Goal: Task Accomplishment & Management: Manage account settings

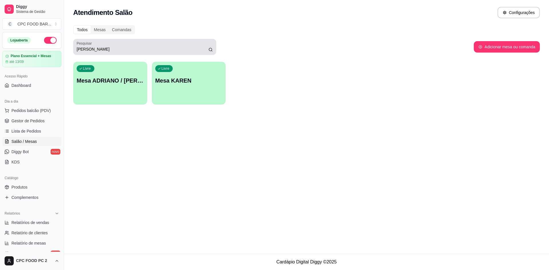
click at [142, 47] on input "[PERSON_NAME]" at bounding box center [143, 49] width 132 height 6
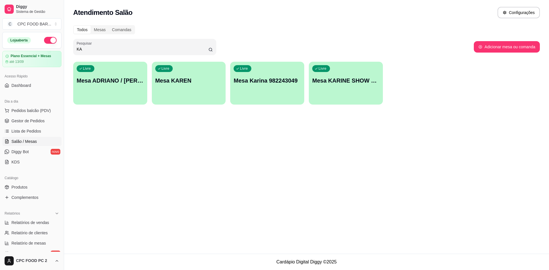
type input "K"
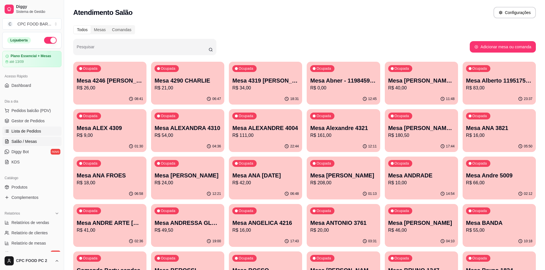
click at [33, 130] on span "Lista de Pedidos" at bounding box center [26, 131] width 30 height 6
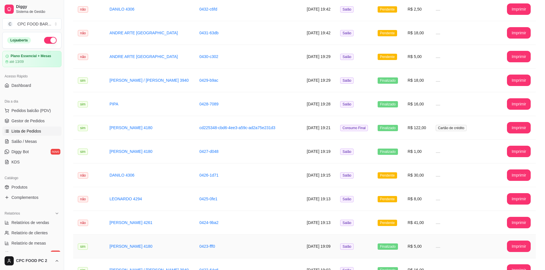
scroll to position [86, 0]
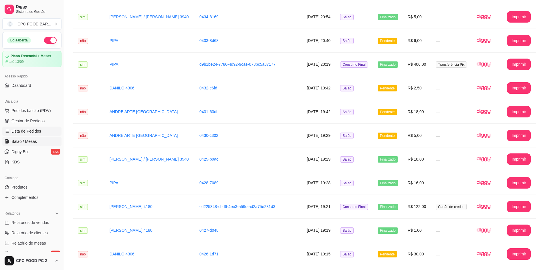
click at [37, 144] on link "Salão / Mesas" at bounding box center [31, 141] width 59 height 9
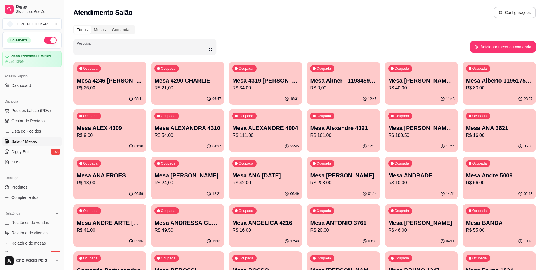
click at [169, 48] on input "Pesquisar" at bounding box center [143, 49] width 132 height 6
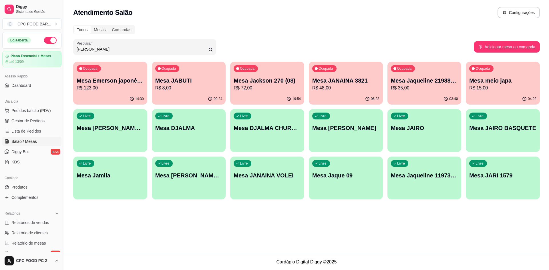
type input "[PERSON_NAME]"
click at [338, 79] on p "Mesa JANAINA 3821" at bounding box center [345, 81] width 67 height 8
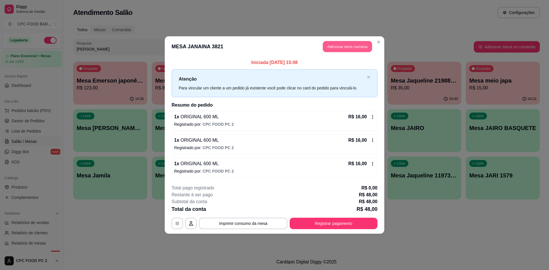
click at [340, 48] on button "Adicionar itens na mesa" at bounding box center [347, 46] width 49 height 11
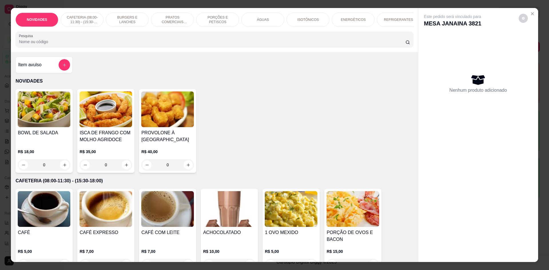
click at [232, 43] on input "Pesquisa" at bounding box center [212, 42] width 386 height 6
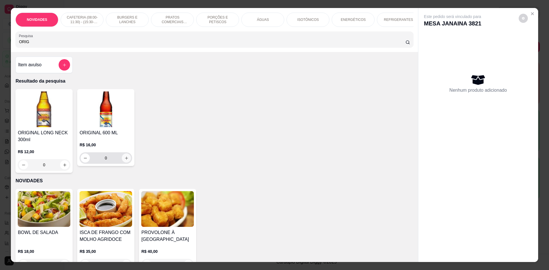
type input "ORIG"
click at [124, 160] on icon "increase-product-quantity" at bounding box center [126, 158] width 4 height 4
type input "1"
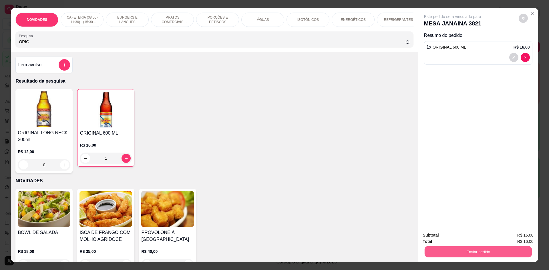
click at [452, 249] on button "Enviar pedido" at bounding box center [477, 251] width 107 height 11
click at [450, 238] on button "Não registrar e enviar pedido" at bounding box center [459, 238] width 58 height 11
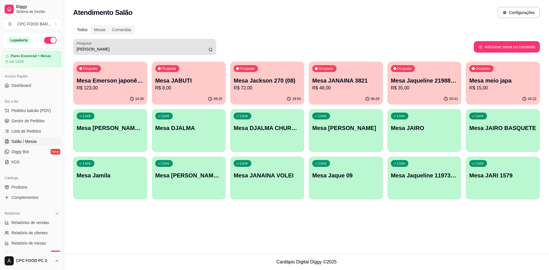
click at [123, 45] on div "[PERSON_NAME]" at bounding box center [145, 46] width 136 height 11
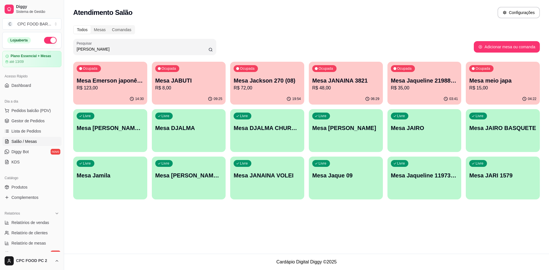
click at [156, 47] on input "[PERSON_NAME]" at bounding box center [143, 49] width 132 height 6
type input "J"
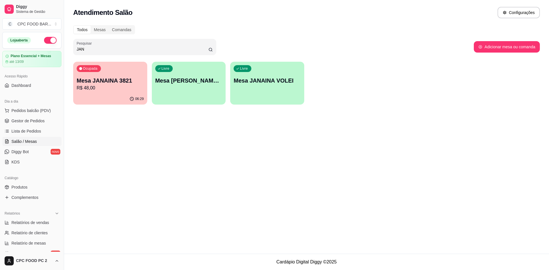
type input "JAN"
click at [113, 79] on p "Mesa JANAINA 3821" at bounding box center [110, 81] width 67 height 8
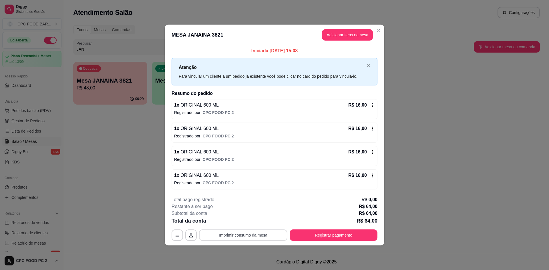
click at [261, 237] on button "Imprimir consumo da mesa" at bounding box center [243, 235] width 88 height 11
click at [336, 232] on button "Registrar pagamento" at bounding box center [334, 235] width 88 height 11
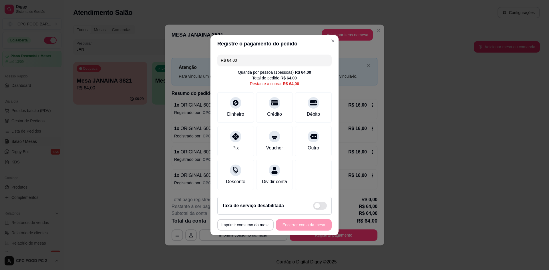
click at [330, 117] on div "R$ 64,00 Quantia por pessoa ( 1 pessoas) R$ 64,00 Total do pedido R$ 64,00 Rest…" at bounding box center [275, 122] width 128 height 140
click at [317, 109] on div "Débito" at bounding box center [313, 106] width 40 height 33
type input "R$ 0,00"
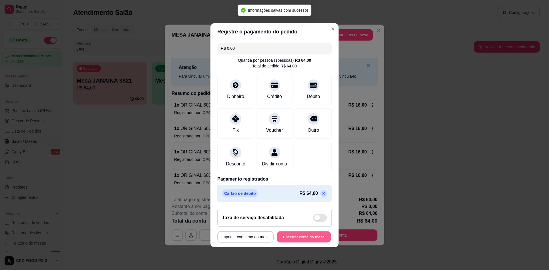
click at [316, 240] on button "Encerrar conta da mesa" at bounding box center [304, 236] width 54 height 11
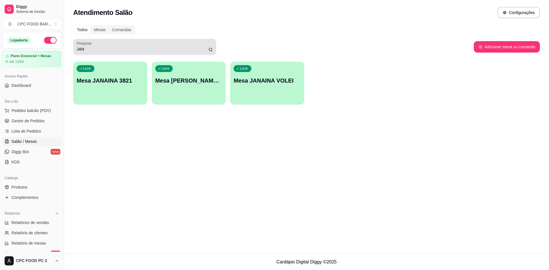
click at [108, 46] on div "JAN" at bounding box center [145, 46] width 136 height 11
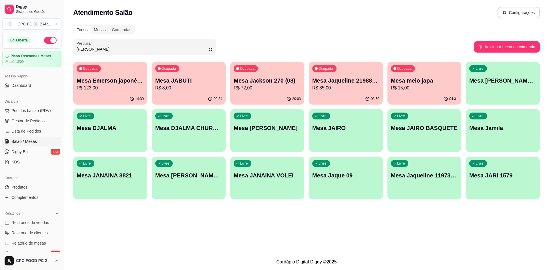
type input "J"
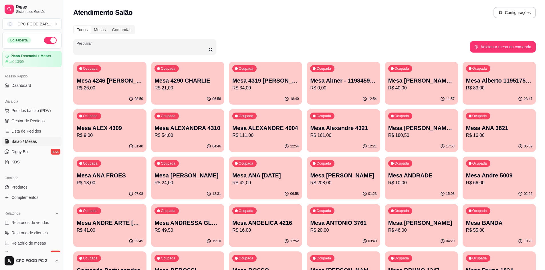
click at [109, 45] on div at bounding box center [145, 46] width 136 height 11
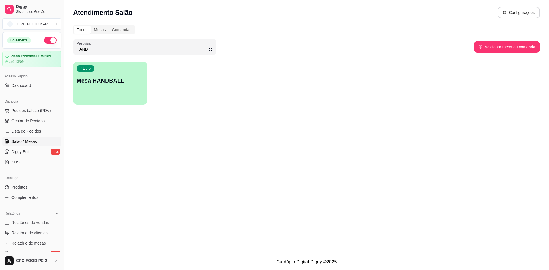
type input "HAND"
click at [109, 77] on p "Mesa HANDBALL" at bounding box center [110, 81] width 65 height 8
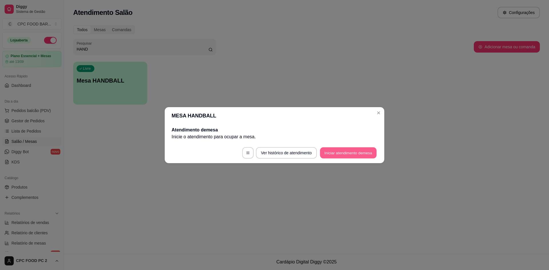
click at [343, 154] on button "Iniciar atendimento de mesa" at bounding box center [348, 152] width 57 height 11
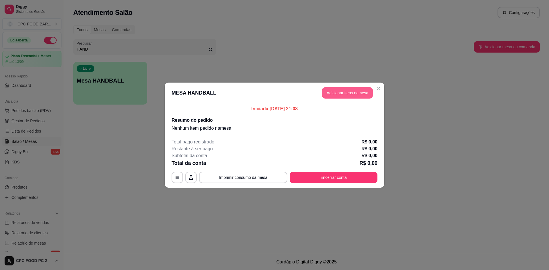
click at [345, 94] on button "Adicionar itens na mesa" at bounding box center [347, 92] width 51 height 11
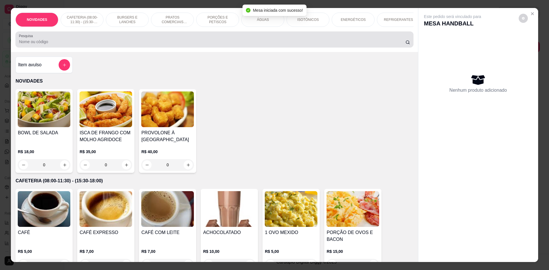
click at [292, 45] on input "Pesquisa" at bounding box center [212, 42] width 386 height 6
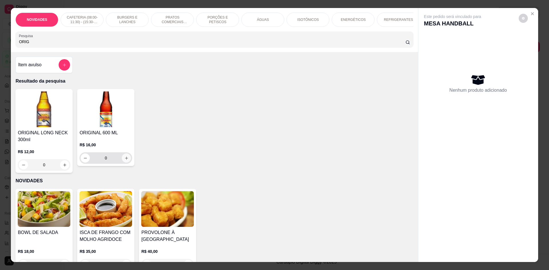
type input "ORIG"
click at [125, 160] on icon "increase-product-quantity" at bounding box center [126, 158] width 4 height 4
type input "1"
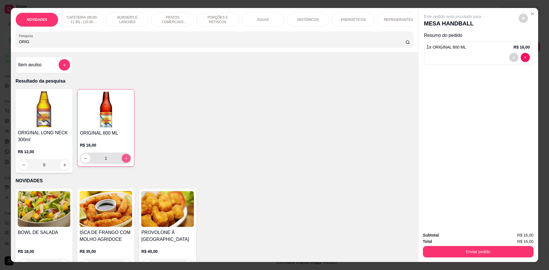
click at [125, 161] on icon "increase-product-quantity" at bounding box center [126, 158] width 4 height 4
type input "2"
click at [158, 45] on input "ORIG" at bounding box center [212, 42] width 386 height 6
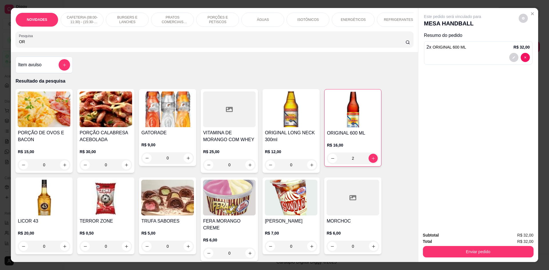
type input "O"
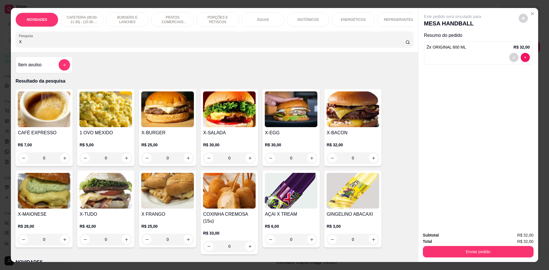
type input "X"
click at [370, 162] on div "0" at bounding box center [353, 157] width 53 height 11
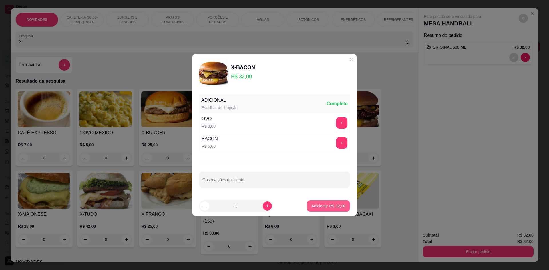
click at [311, 205] on p "Adicionar R$ 32,00" at bounding box center [328, 206] width 34 height 6
type input "1"
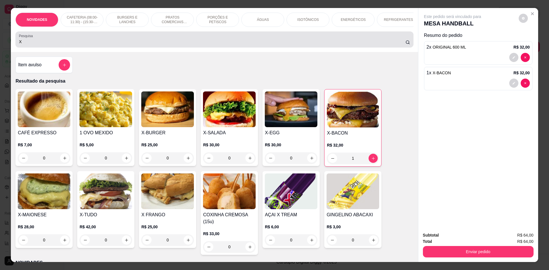
click at [200, 39] on div "X" at bounding box center [214, 39] width 391 height 11
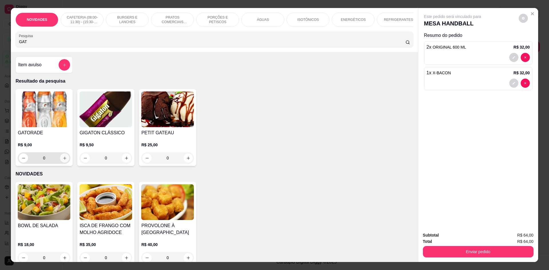
type input "GAT"
click at [63, 160] on icon "increase-product-quantity" at bounding box center [65, 158] width 4 height 4
type input "1"
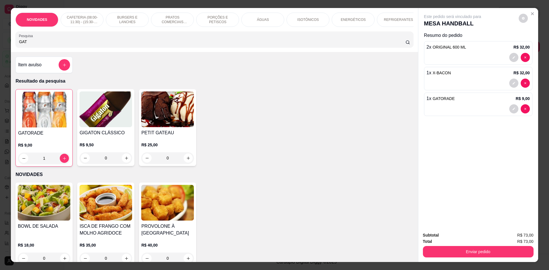
click at [483, 103] on div "1 x GATORADE R$ 9,00" at bounding box center [478, 104] width 108 height 23
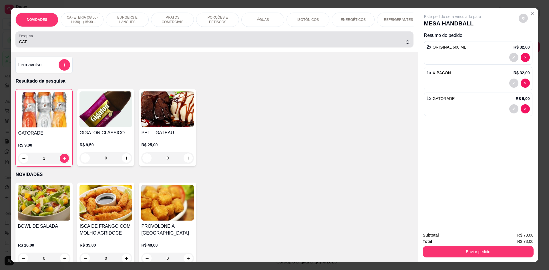
click at [332, 43] on input "GAT" at bounding box center [212, 42] width 386 height 6
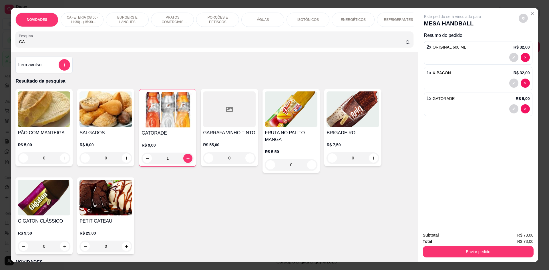
type input "G"
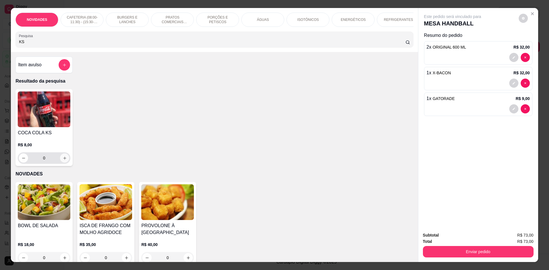
type input "KS"
click at [63, 160] on icon "increase-product-quantity" at bounding box center [65, 158] width 4 height 4
type input "1"
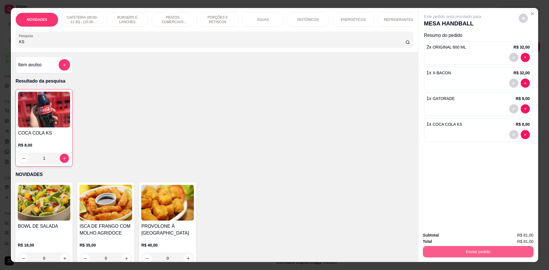
click at [485, 255] on button "Enviar pedido" at bounding box center [478, 251] width 111 height 11
click at [447, 235] on button "Não registrar e enviar pedido" at bounding box center [459, 238] width 58 height 11
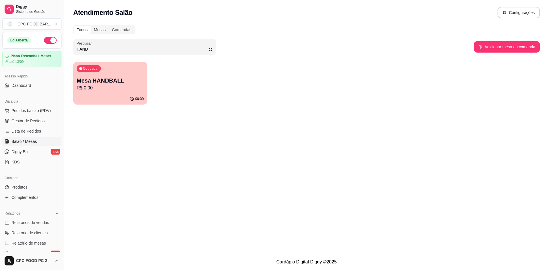
click at [103, 87] on p "R$ 0,00" at bounding box center [110, 88] width 67 height 7
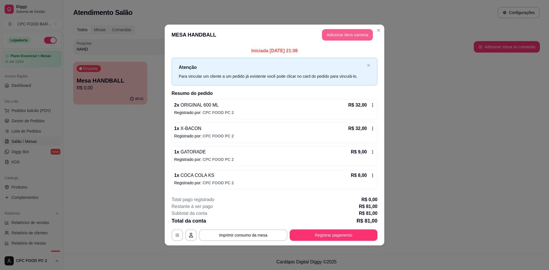
click at [339, 38] on button "Adicionar itens na mesa" at bounding box center [347, 34] width 51 height 11
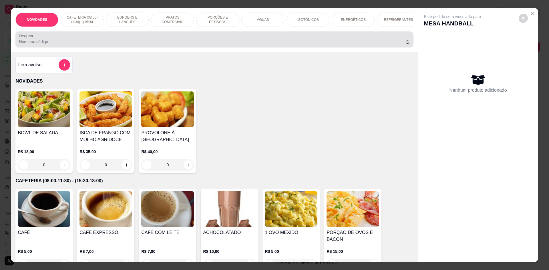
click at [219, 40] on div at bounding box center [214, 39] width 391 height 11
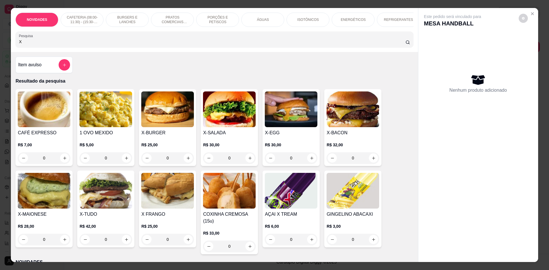
type input "X"
click at [185, 164] on div "0" at bounding box center [167, 157] width 53 height 11
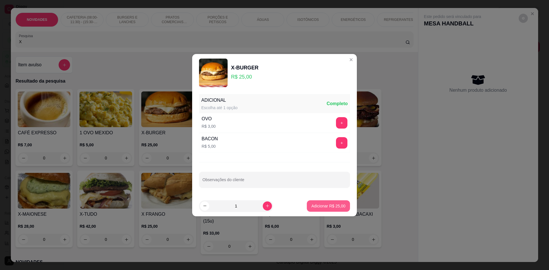
click at [331, 208] on p "Adicionar R$ 25,00" at bounding box center [328, 206] width 34 height 6
type input "1"
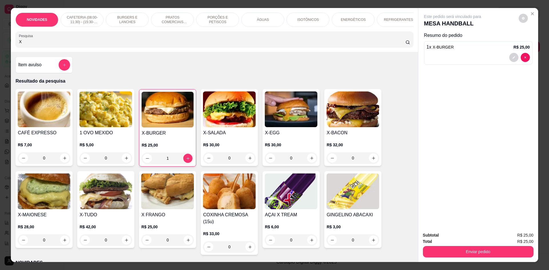
click at [460, 255] on button "Enviar pedido" at bounding box center [478, 251] width 111 height 11
click at [463, 239] on button "Não registrar e enviar pedido" at bounding box center [459, 238] width 58 height 11
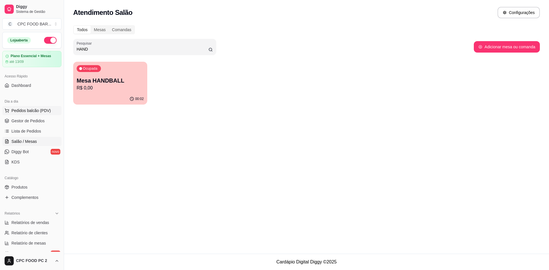
click at [49, 112] on button "Pedidos balcão (PDV)" at bounding box center [31, 110] width 59 height 9
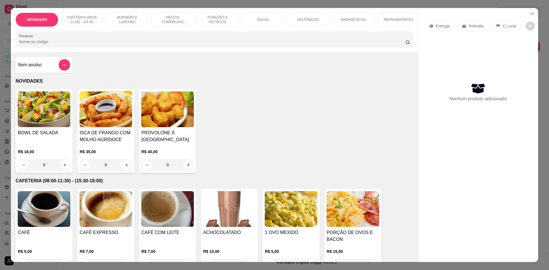
click at [171, 22] on p "PRATOS COMERCIAIS (11:30-15:30)" at bounding box center [172, 19] width 33 height 9
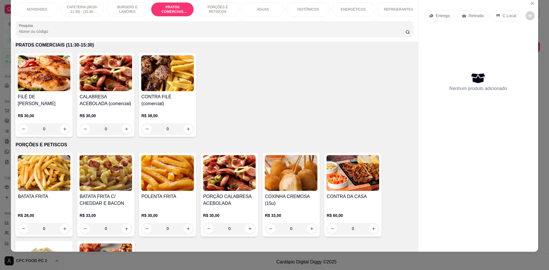
click at [229, 6] on div "PORÇÕES E PETISCOS" at bounding box center [217, 9] width 43 height 14
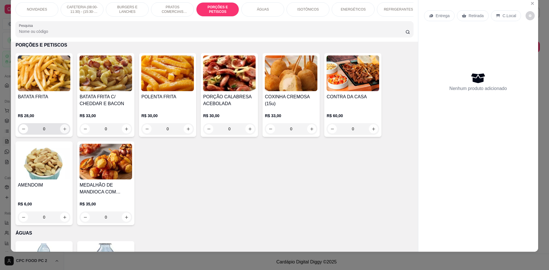
click at [65, 134] on button "increase-product-quantity" at bounding box center [64, 128] width 9 height 9
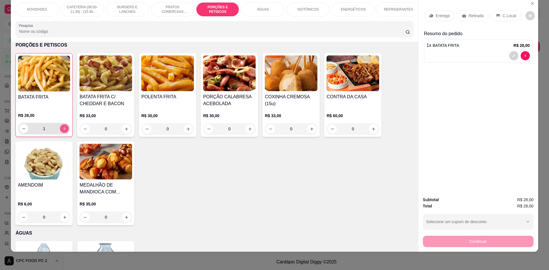
click at [65, 133] on button "increase-product-quantity" at bounding box center [64, 128] width 9 height 9
type input "2"
click at [531, 7] on button "Close" at bounding box center [532, 3] width 9 height 9
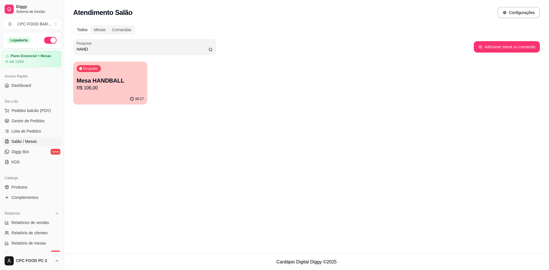
click at [114, 77] on div "Ocupada Mesa HANDBALL R$ 106,00" at bounding box center [110, 78] width 74 height 32
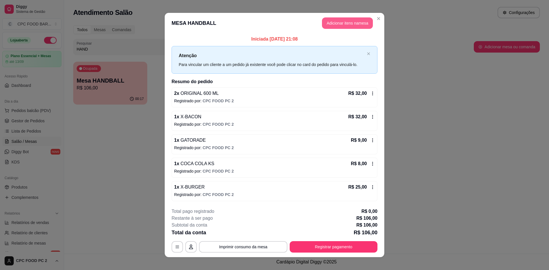
click at [347, 21] on button "Adicionar itens na mesa" at bounding box center [347, 22] width 51 height 11
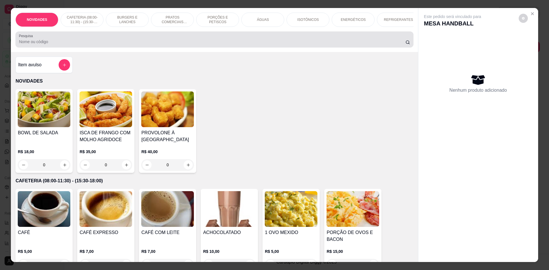
click at [249, 45] on input "Pesquisa" at bounding box center [212, 42] width 386 height 6
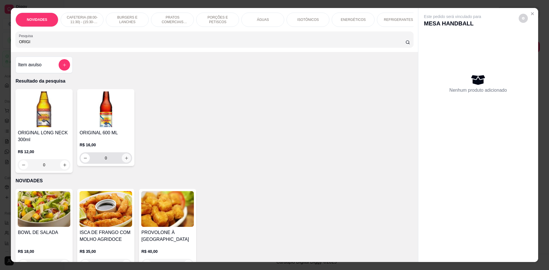
type input "ORIGI"
click at [122, 163] on button "increase-product-quantity" at bounding box center [126, 158] width 9 height 9
type input "1"
click at [122, 163] on button "increase-product-quantity" at bounding box center [126, 158] width 9 height 9
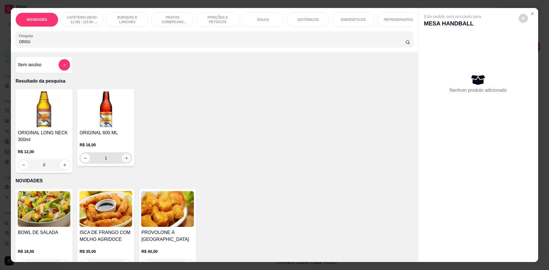
type input "2"
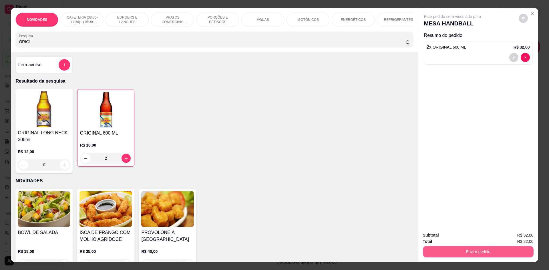
click at [454, 249] on button "Enviar pedido" at bounding box center [478, 251] width 111 height 11
click at [456, 238] on button "Não registrar e enviar pedido" at bounding box center [459, 238] width 59 height 11
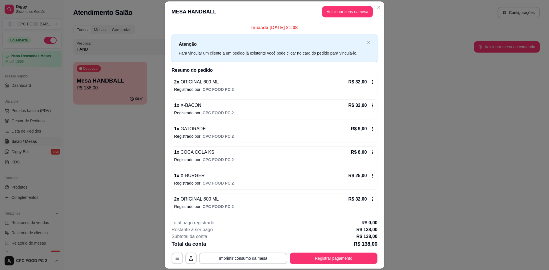
scroll to position [0, 0]
click at [247, 259] on button "Imprimir consumo da mesa" at bounding box center [244, 258] width 86 height 11
click at [327, 258] on button "Registrar pagamento" at bounding box center [334, 258] width 88 height 11
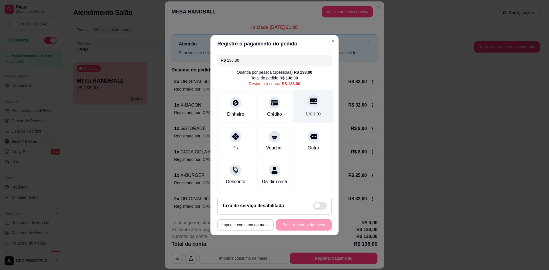
click at [315, 104] on div "Débito" at bounding box center [313, 106] width 40 height 33
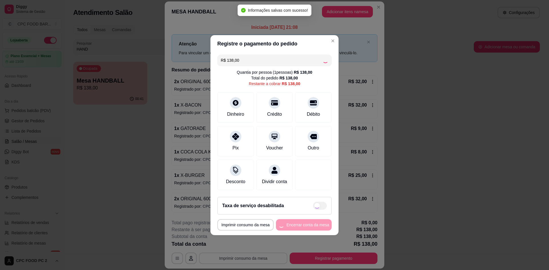
type input "R$ 0,00"
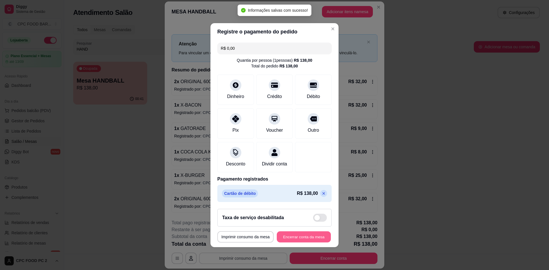
click at [293, 238] on button "Encerrar conta da mesa" at bounding box center [304, 236] width 54 height 11
